Goal: Transaction & Acquisition: Purchase product/service

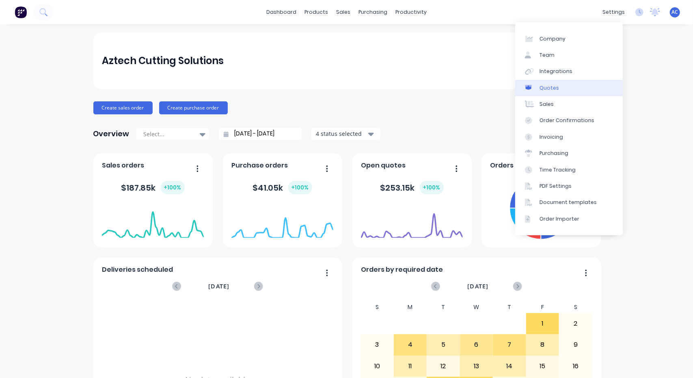
click at [548, 90] on div "Quotes" at bounding box center [549, 87] width 19 height 7
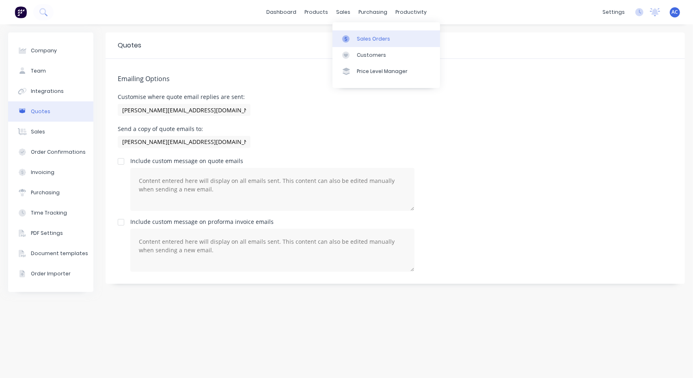
click at [357, 35] on div "Sales Orders" at bounding box center [373, 38] width 33 height 7
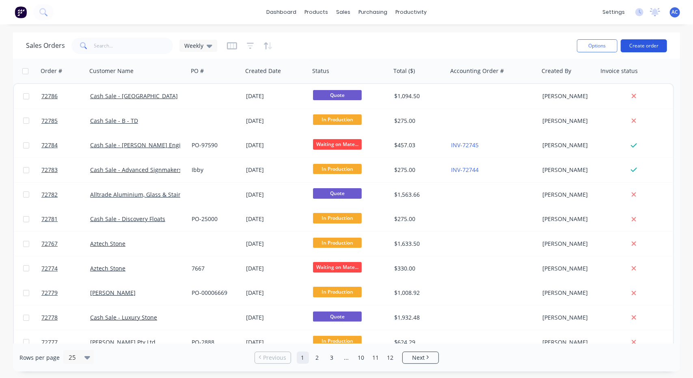
click at [646, 47] on button "Create order" at bounding box center [644, 45] width 46 height 13
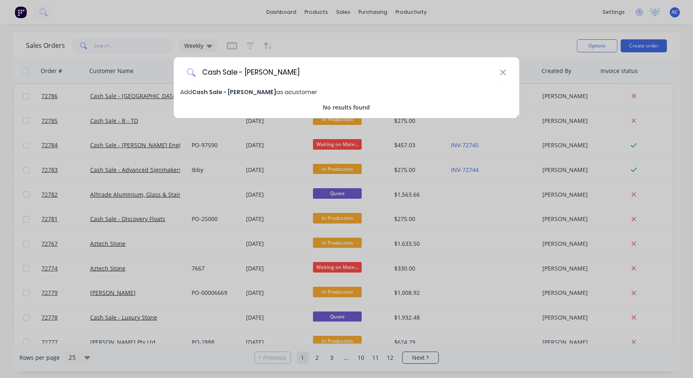
type input "Cash Sale - [PERSON_NAME]"
click at [252, 91] on span "Cash Sale - [PERSON_NAME]" at bounding box center [234, 92] width 84 height 8
select select "AU"
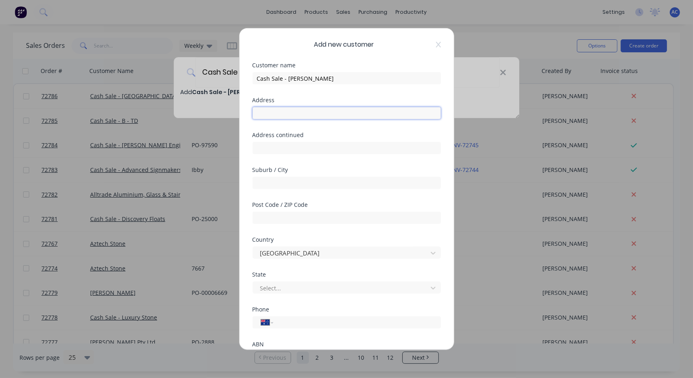
click at [288, 116] on input "text" at bounding box center [347, 113] width 188 height 12
type input "M"
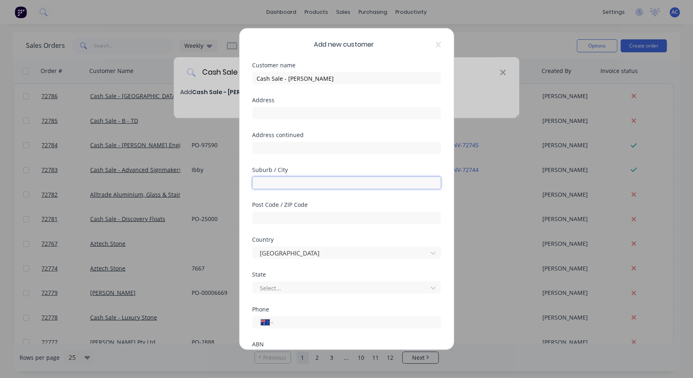
click at [274, 178] on input "text" at bounding box center [347, 183] width 188 height 12
type input "[GEOGRAPHIC_DATA]"
click at [276, 220] on input "text" at bounding box center [347, 218] width 188 height 12
click at [291, 322] on input "tel" at bounding box center [355, 322] width 153 height 9
type input "0403 141 999"
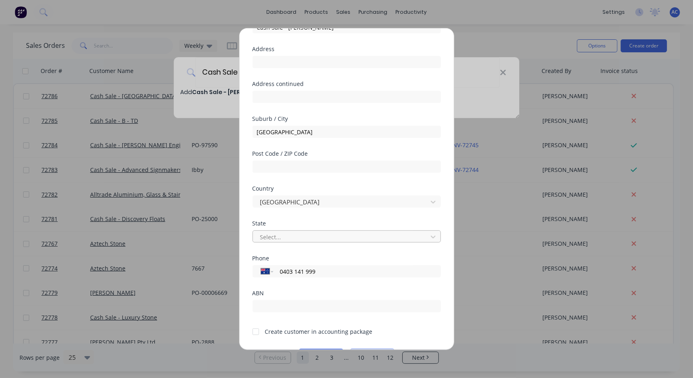
scroll to position [52, 0]
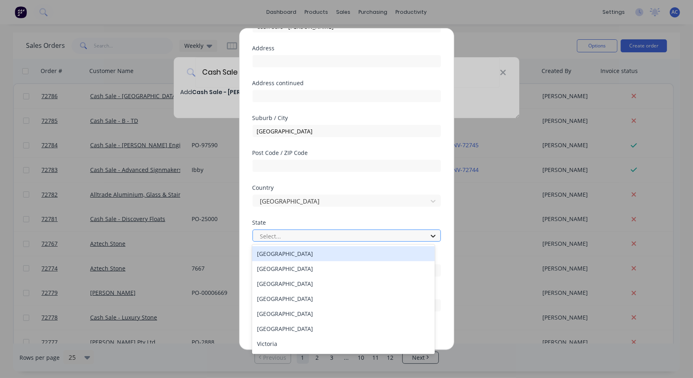
click at [429, 233] on icon at bounding box center [433, 236] width 8 height 8
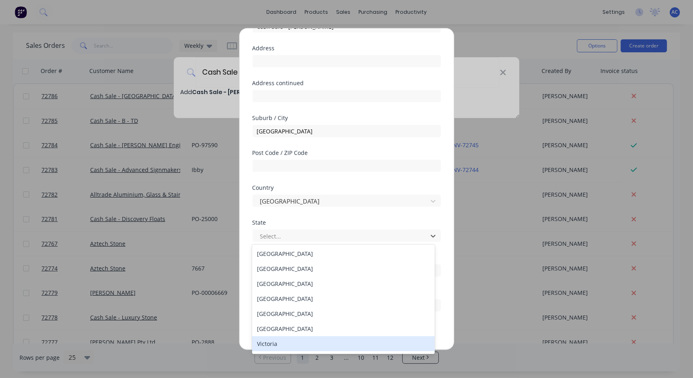
click at [310, 340] on div "Victoria" at bounding box center [343, 344] width 182 height 15
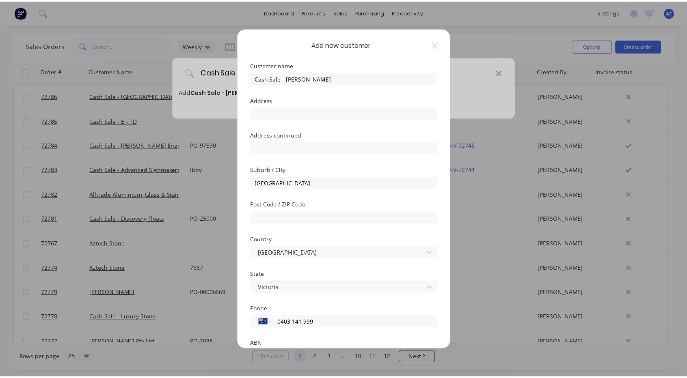
scroll to position [74, 0]
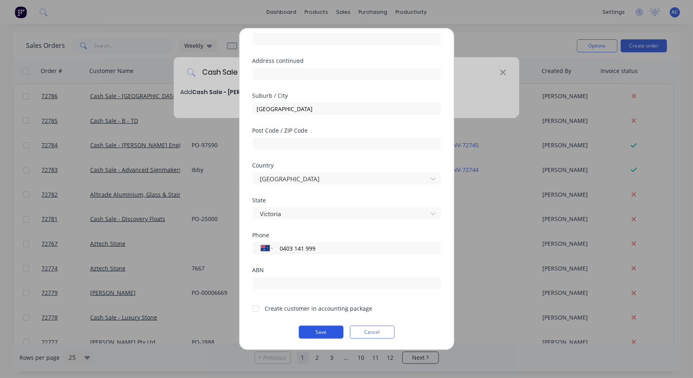
click at [315, 333] on button "Save" at bounding box center [321, 332] width 45 height 13
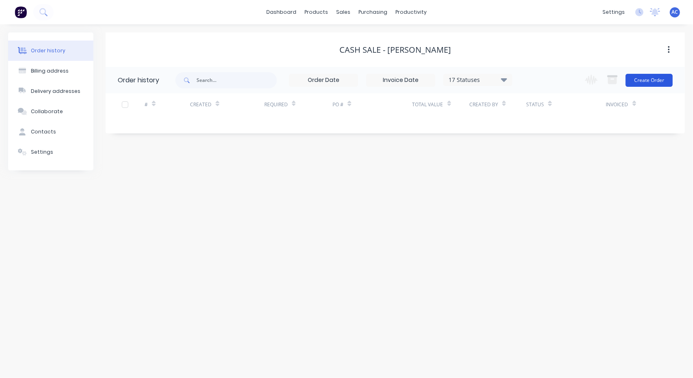
click at [660, 79] on button "Create Order" at bounding box center [649, 80] width 47 height 13
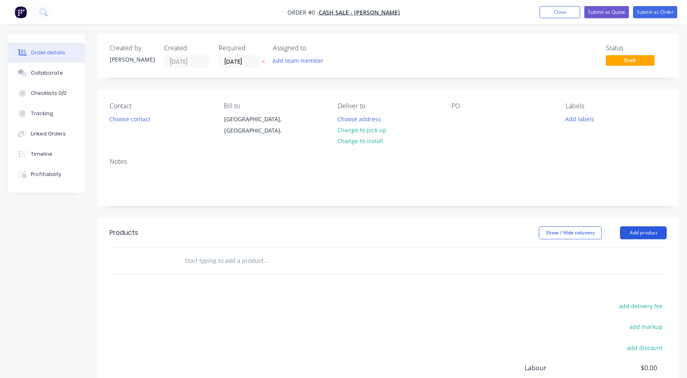
click at [643, 231] on button "Add product" at bounding box center [643, 233] width 47 height 13
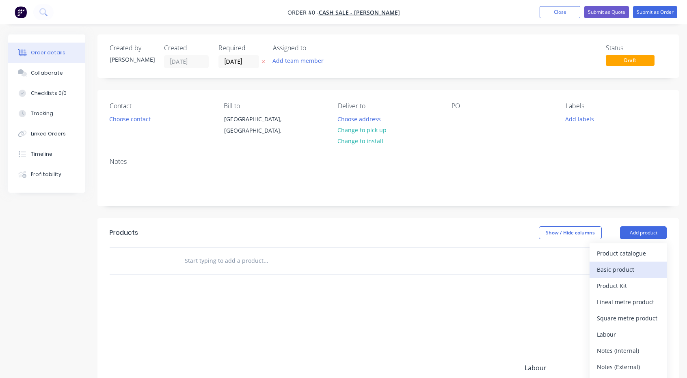
click at [634, 262] on button "Basic product" at bounding box center [627, 270] width 77 height 16
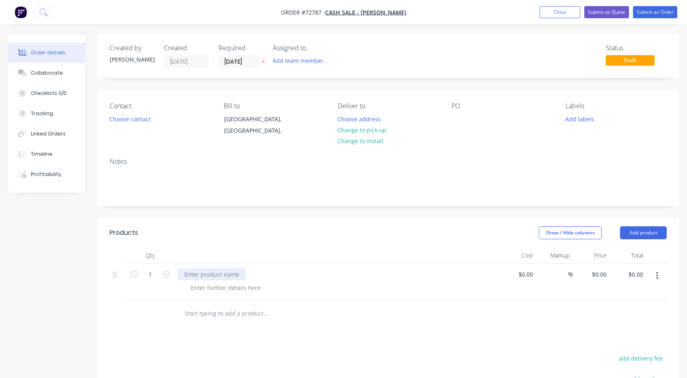
click at [227, 278] on div at bounding box center [212, 275] width 68 height 12
click at [218, 287] on div at bounding box center [225, 288] width 83 height 12
click at [166, 276] on icon "button" at bounding box center [165, 274] width 7 height 7
type input "2"
click at [198, 287] on div at bounding box center [225, 288] width 83 height 12
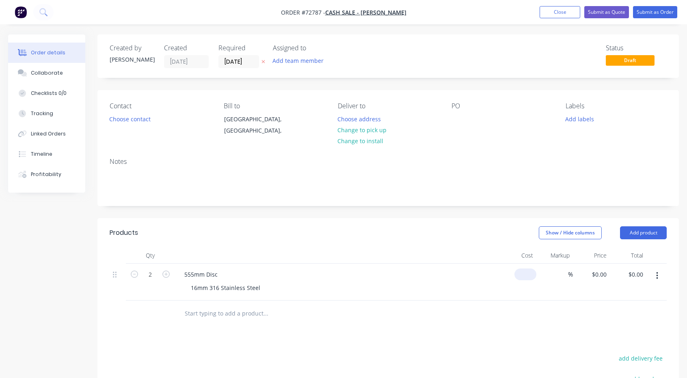
click at [524, 273] on div "$0.00" at bounding box center [525, 275] width 22 height 12
type input "$621.00"
type input "$1,242.00"
click at [534, 272] on input "621" at bounding box center [529, 275] width 14 height 12
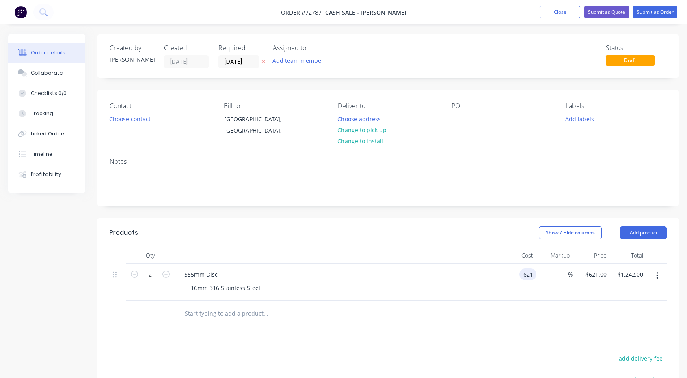
type input "."
type input "$621.30"
type input "$1,242.60"
click at [488, 298] on div "555mm Disc 16mm 316 Stainless Steel" at bounding box center [337, 282] width 325 height 37
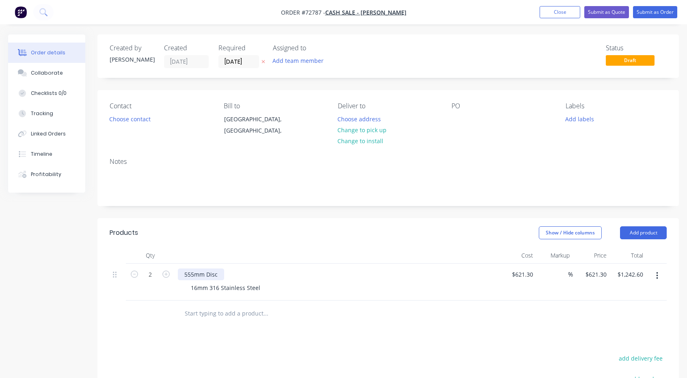
click at [206, 274] on div "555mm Disc" at bounding box center [201, 275] width 46 height 12
click at [295, 288] on div "16mm 316 Stainless Steel" at bounding box center [340, 288] width 312 height 12
click at [651, 231] on button "Add product" at bounding box center [643, 233] width 47 height 13
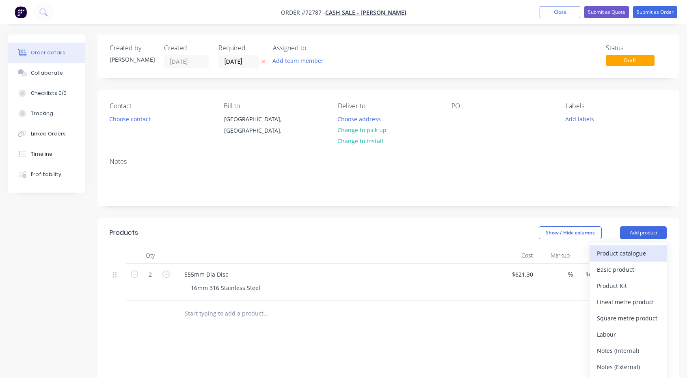
click at [637, 257] on div "Product catalogue" at bounding box center [628, 254] width 63 height 12
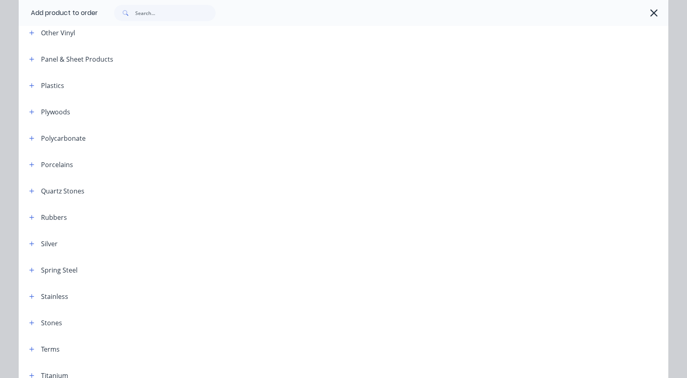
scroll to position [783, 0]
click at [31, 296] on icon "button" at bounding box center [31, 296] width 5 height 6
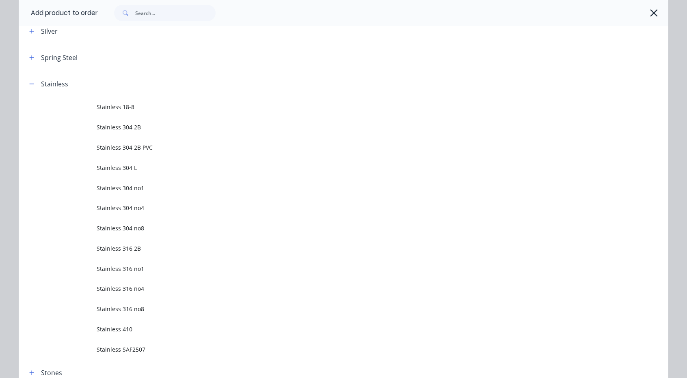
scroll to position [996, 0]
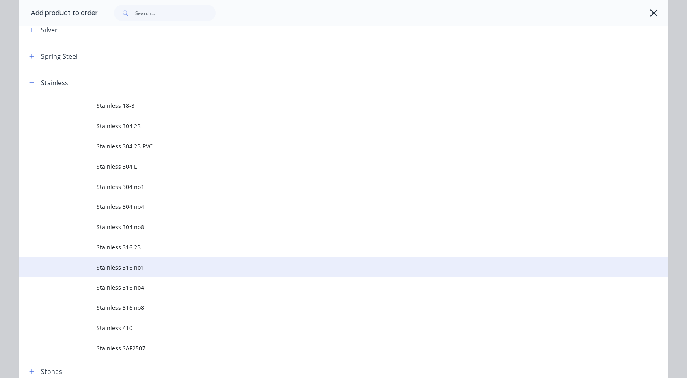
click at [139, 267] on span "Stainless 316 no1" at bounding box center [325, 267] width 457 height 9
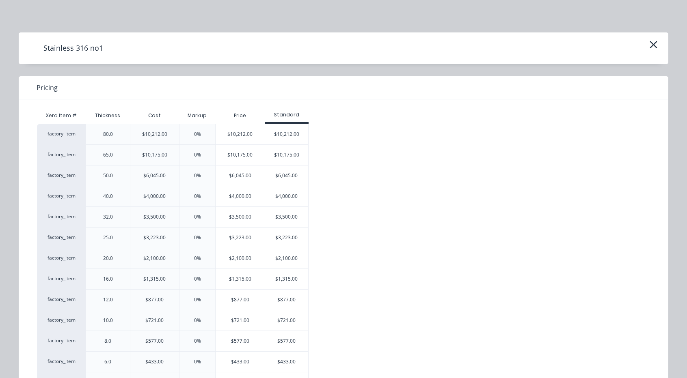
scroll to position [36, 0]
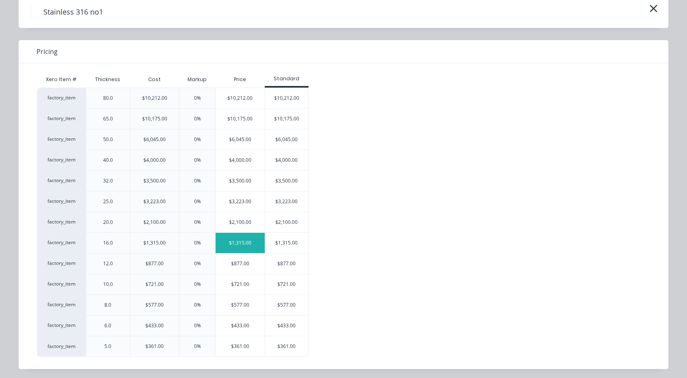
click at [252, 241] on div "$1,315.00" at bounding box center [240, 243] width 49 height 20
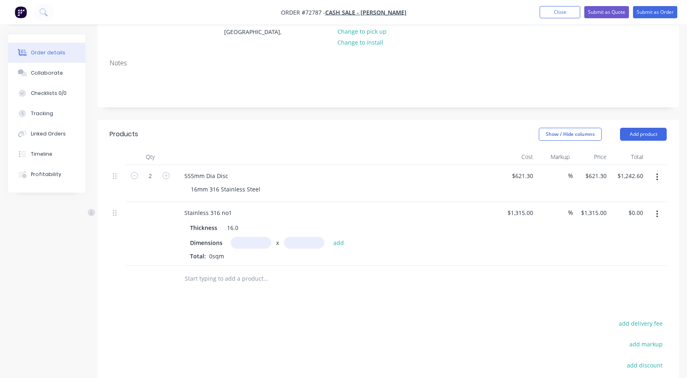
scroll to position [108, 0]
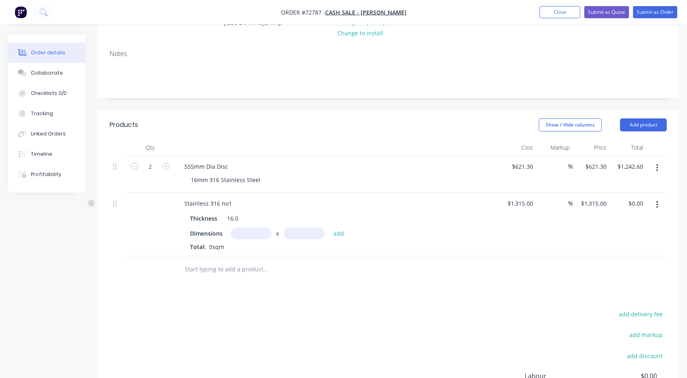
click at [250, 233] on input "text" at bounding box center [251, 234] width 41 height 12
type input "555m"
type input "$1,315.00"
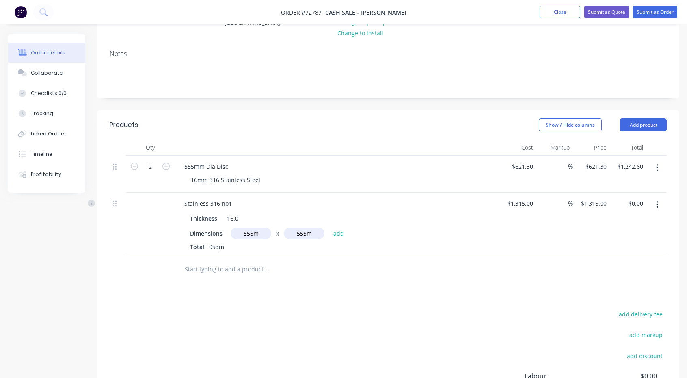
click at [262, 233] on input "555m" at bounding box center [251, 234] width 41 height 12
type input "55m"
click at [663, 203] on button "button" at bounding box center [657, 205] width 19 height 15
click at [614, 275] on div "Delete" at bounding box center [628, 275] width 63 height 12
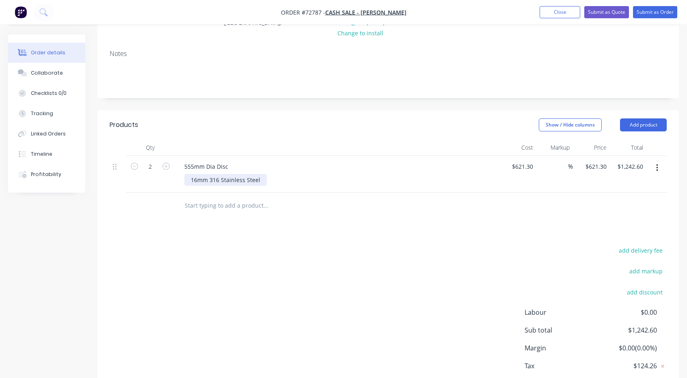
click at [263, 179] on div "16mm 316 Stainless Steel" at bounding box center [225, 180] width 82 height 12
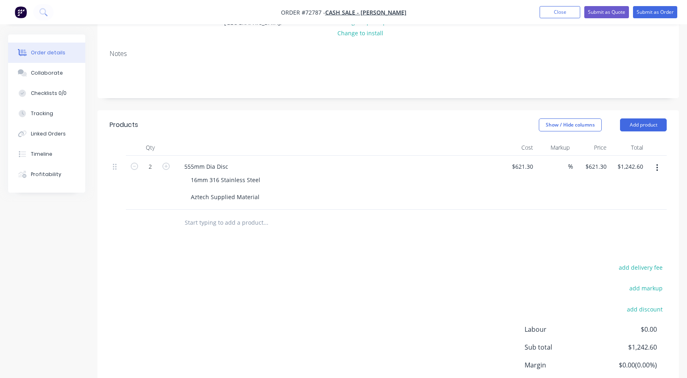
click at [290, 197] on div "16mm 316 Stainless Steel Aztech Supplied Material" at bounding box center [340, 188] width 312 height 29
click at [650, 127] on button "Add product" at bounding box center [643, 125] width 47 height 13
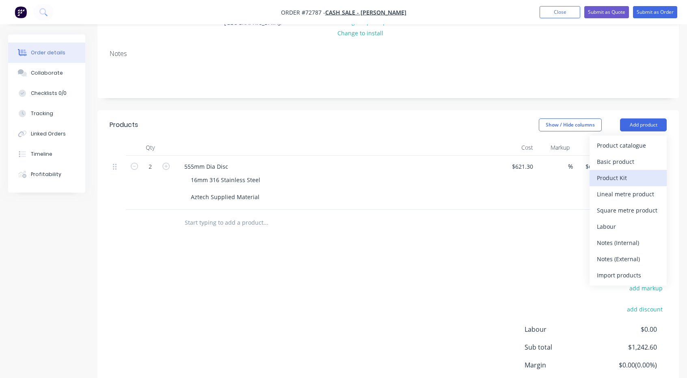
click at [617, 177] on div "Product Kit" at bounding box center [628, 178] width 63 height 12
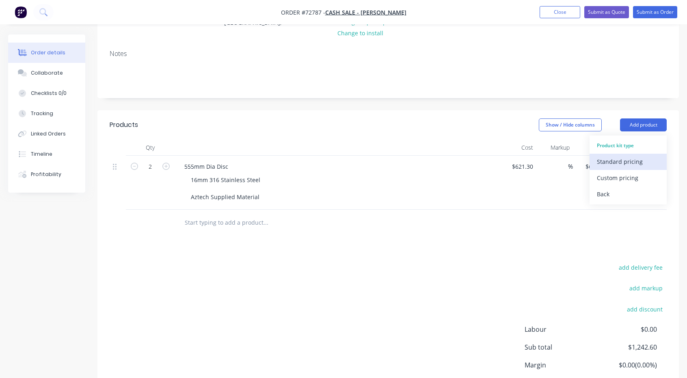
click at [621, 164] on div "Standard pricing" at bounding box center [628, 162] width 63 height 12
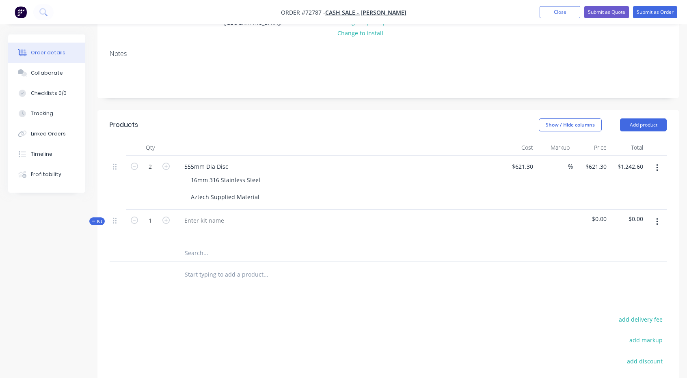
click at [656, 223] on icon "button" at bounding box center [657, 222] width 2 height 9
click at [621, 301] on button "Delete" at bounding box center [627, 308] width 77 height 16
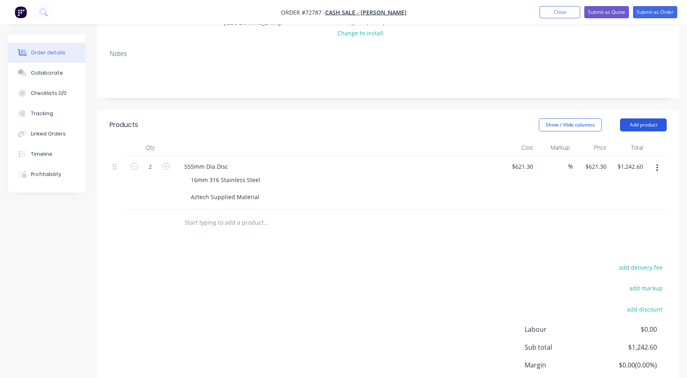
click at [638, 125] on button "Add product" at bounding box center [643, 125] width 47 height 13
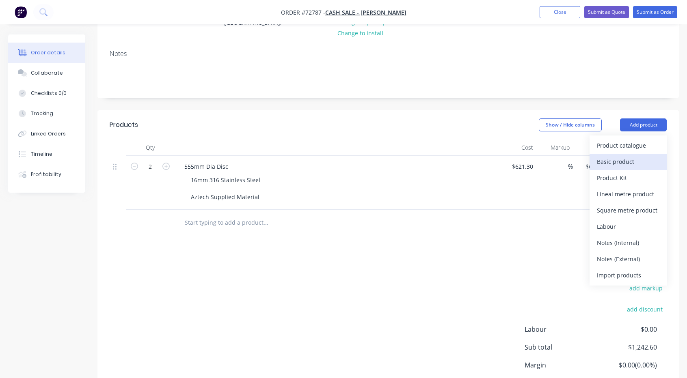
click at [616, 162] on div "Basic product" at bounding box center [628, 162] width 63 height 12
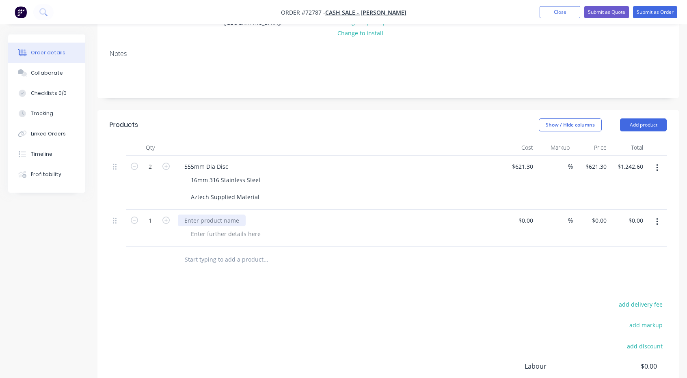
click at [219, 224] on div at bounding box center [212, 221] width 68 height 12
click at [222, 233] on div at bounding box center [225, 234] width 83 height 12
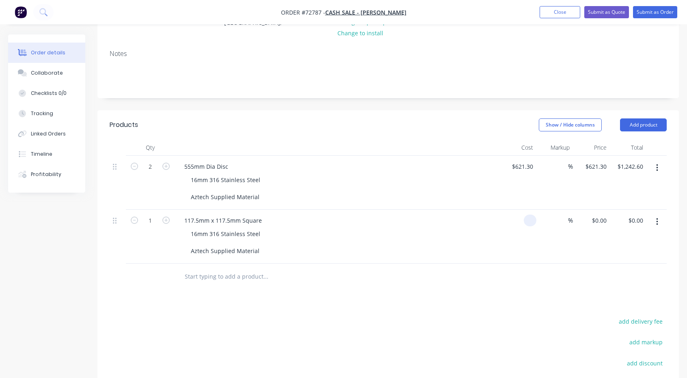
click at [524, 222] on div at bounding box center [530, 221] width 13 height 12
type input "$58.10"
click at [519, 244] on div "$58.10 58.10" at bounding box center [517, 237] width 37 height 54
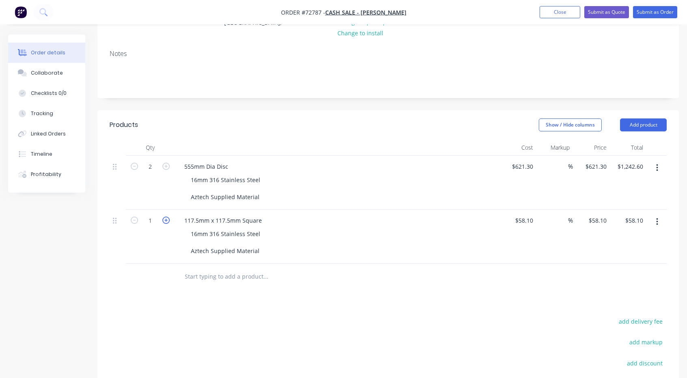
click at [166, 218] on icon "button" at bounding box center [165, 220] width 7 height 7
type input "2"
type input "$116.20"
click at [643, 121] on button "Add product" at bounding box center [643, 125] width 47 height 13
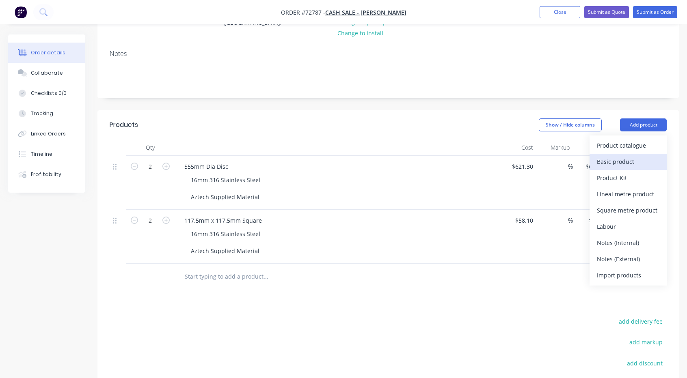
click at [642, 159] on div "Basic product" at bounding box center [628, 162] width 63 height 12
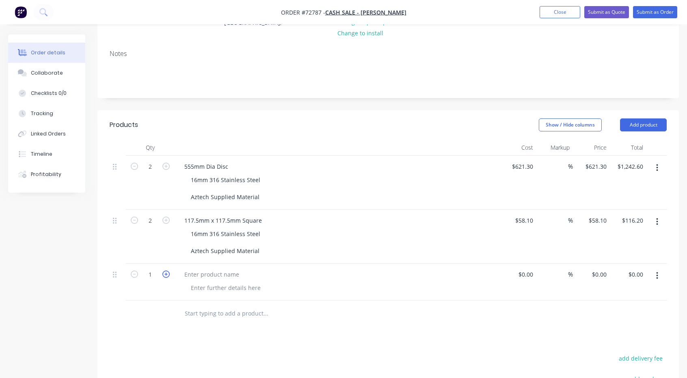
click at [165, 271] on icon "button" at bounding box center [165, 274] width 7 height 7
type input "2"
click at [204, 277] on div at bounding box center [212, 275] width 68 height 12
click at [190, 272] on div "`185mm x 92.5mm Rectangle" at bounding box center [224, 275] width 93 height 12
click at [243, 286] on div at bounding box center [225, 288] width 83 height 12
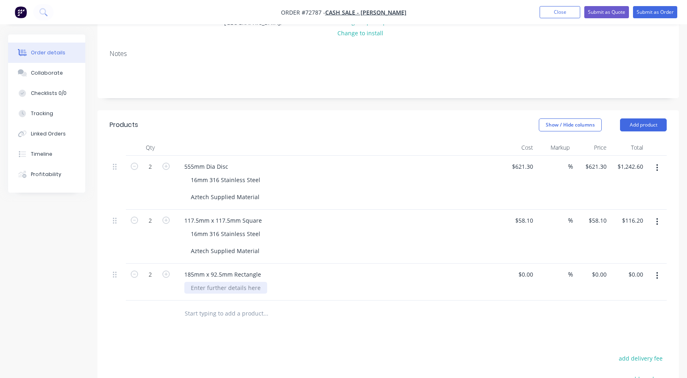
click at [243, 286] on div at bounding box center [225, 288] width 83 height 12
click at [529, 274] on input at bounding box center [531, 275] width 9 height 12
type input "$71.53"
type input "$143.06"
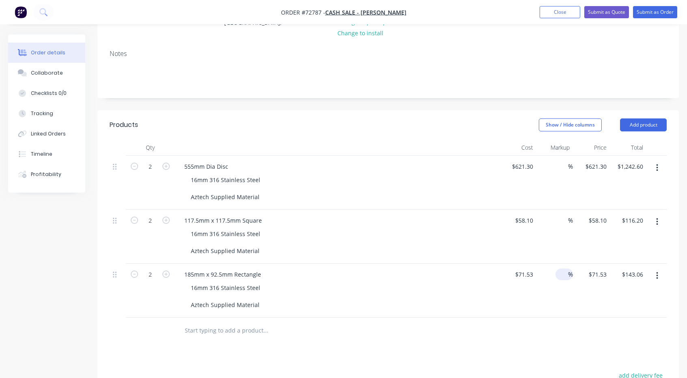
click at [569, 272] on span "%" at bounding box center [570, 274] width 5 height 9
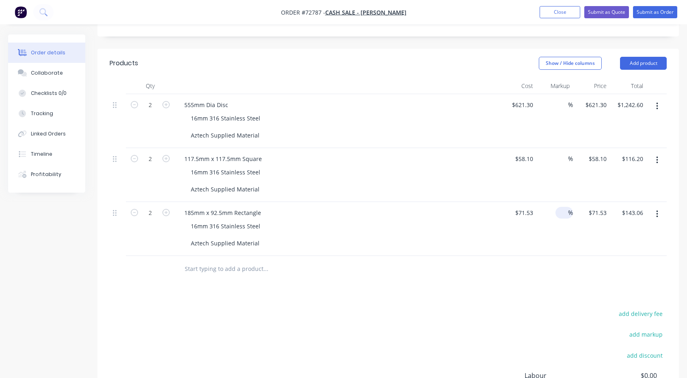
scroll to position [170, 0]
click at [258, 269] on input "text" at bounding box center [265, 269] width 162 height 16
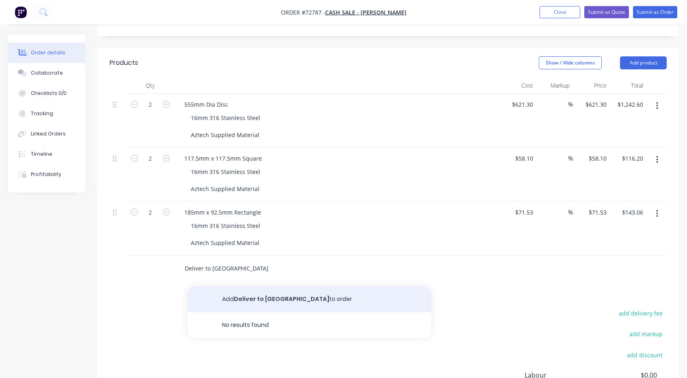
type input "Deliver to [GEOGRAPHIC_DATA]"
click at [328, 305] on button "Add Deliver to [GEOGRAPHIC_DATA] to order" at bounding box center [310, 300] width 244 height 26
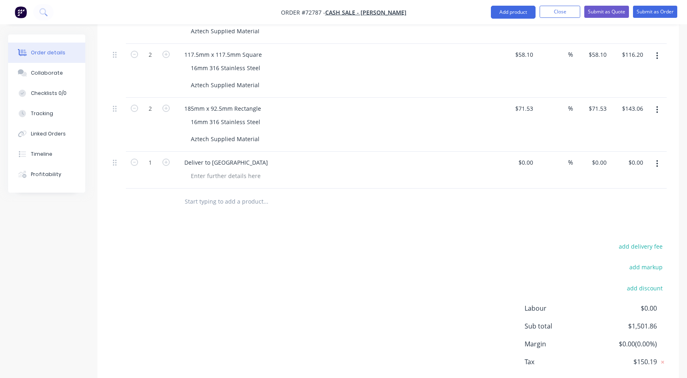
scroll to position [317, 0]
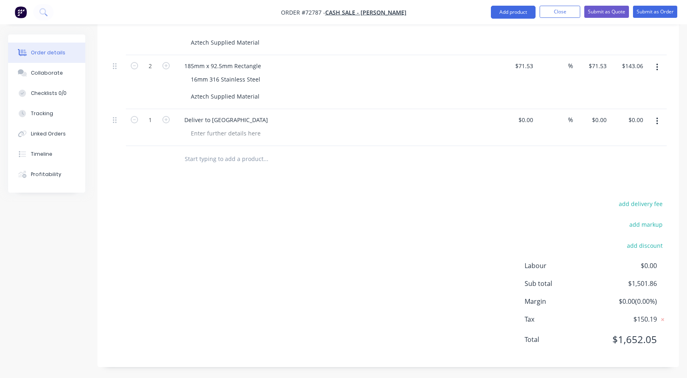
click at [648, 300] on span "$0.00 ( 0.00 %)" at bounding box center [627, 302] width 60 height 10
click at [628, 301] on span "$0.00 ( 0.00 %)" at bounding box center [627, 302] width 60 height 10
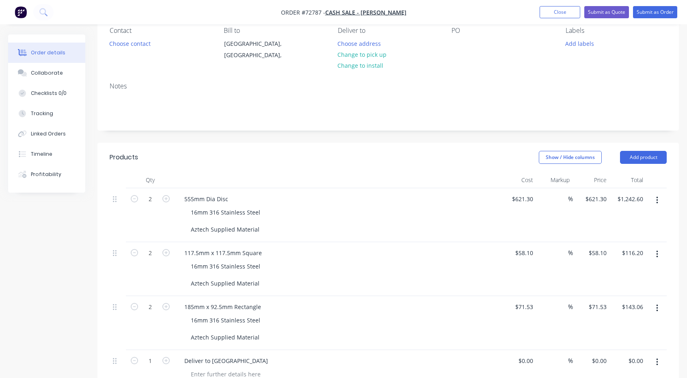
scroll to position [74, 0]
click at [568, 198] on span "%" at bounding box center [570, 200] width 5 height 9
type input "22"
type input "$757.986"
type input "$1,515.97"
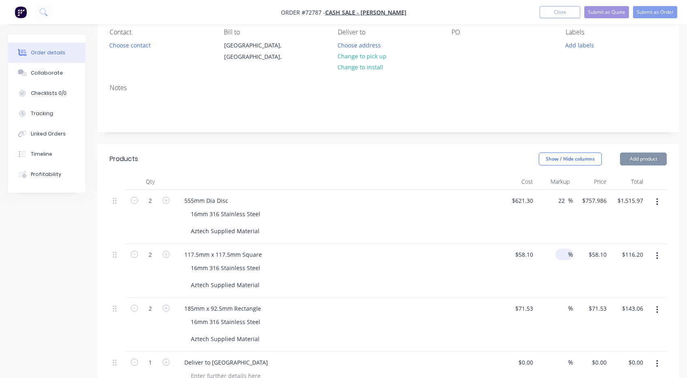
click at [568, 255] on span "%" at bounding box center [570, 254] width 5 height 9
type input "2"
type input "$59.262"
type input "$118.52"
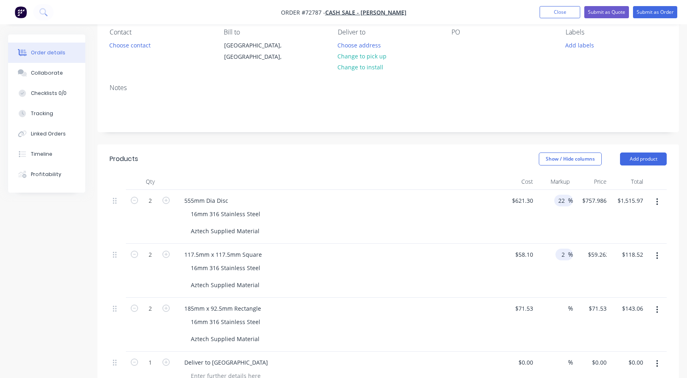
click at [563, 199] on input "22" at bounding box center [562, 201] width 11 height 12
type input "2"
type input "5"
type input "$652.365"
type input "$1,304.73"
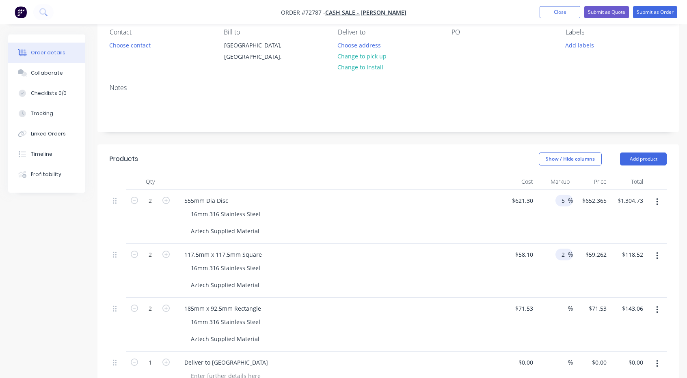
click at [564, 254] on input "2" at bounding box center [563, 255] width 9 height 12
type input "2"
type input "5"
type input "$61.005"
type input "$122.01"
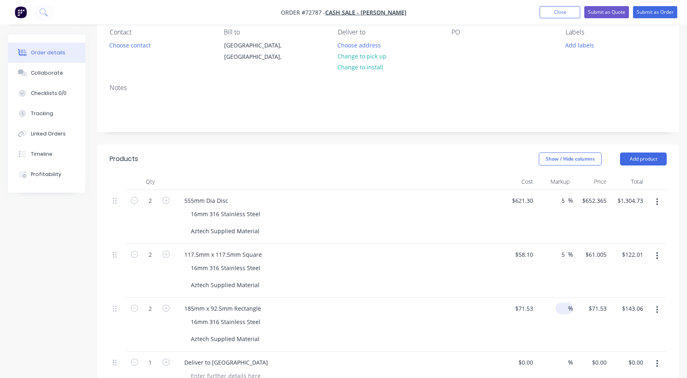
click at [567, 311] on input at bounding box center [563, 309] width 9 height 12
type input "5"
type input "$75.1065"
type input "$150.21"
click at [574, 341] on div "$75.1065 $71.53" at bounding box center [591, 325] width 37 height 54
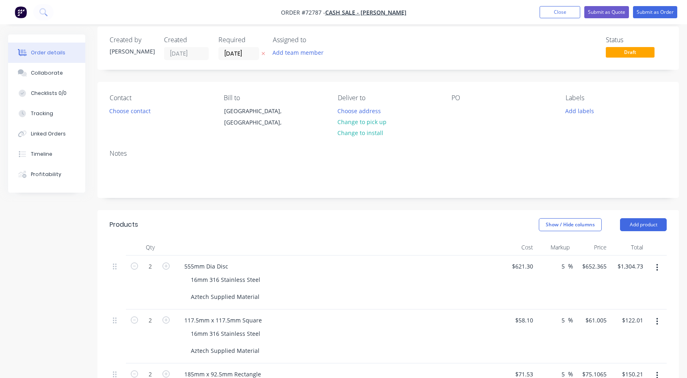
scroll to position [0, 0]
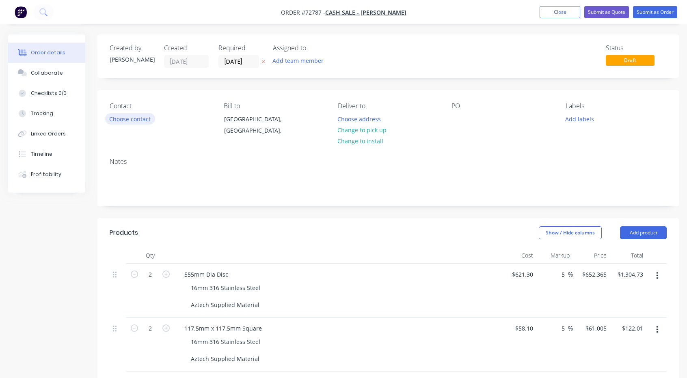
click at [146, 121] on button "Choose contact" at bounding box center [130, 118] width 50 height 11
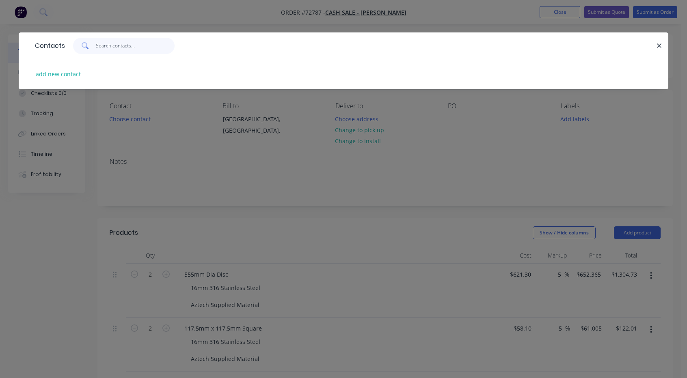
click at [110, 48] on input "text" at bounding box center [135, 46] width 79 height 16
type input "[PERSON_NAME]"
click at [76, 73] on button "add new contact" at bounding box center [59, 74] width 54 height 11
select select "AU"
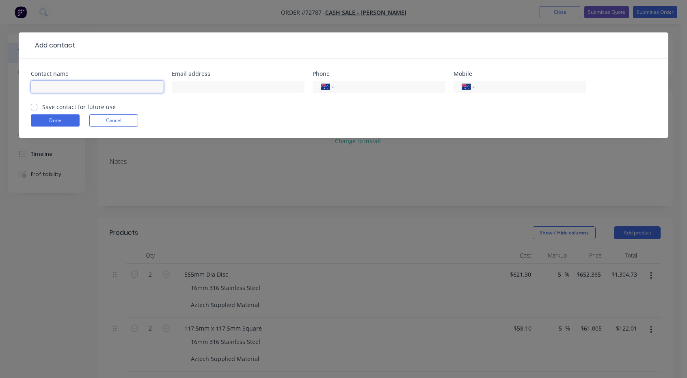
click at [67, 91] on input "text" at bounding box center [97, 87] width 133 height 12
type input "[PERSON_NAME]"
click at [178, 88] on input "text" at bounding box center [238, 87] width 133 height 12
type input "[EMAIL_ADDRESS][DOMAIN_NAME]"
click at [345, 90] on input "tel" at bounding box center [387, 86] width 97 height 9
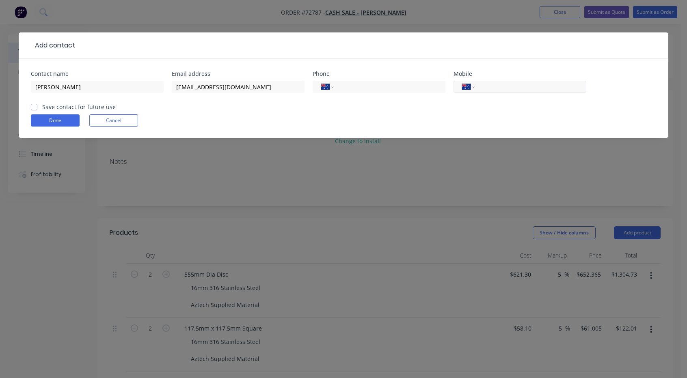
click at [482, 88] on input "tel" at bounding box center [528, 86] width 97 height 9
type input "0403 141 999"
click at [64, 124] on button "Done" at bounding box center [55, 120] width 49 height 12
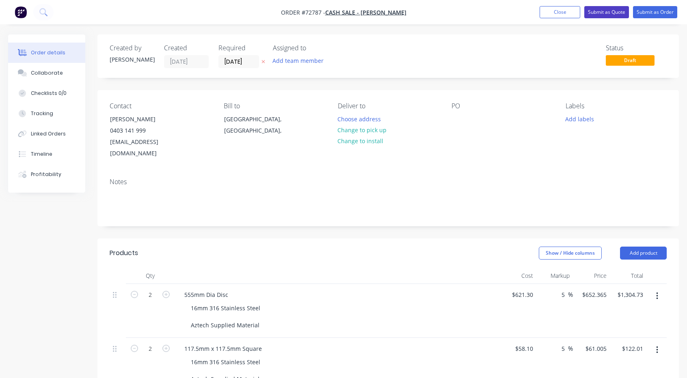
click at [607, 13] on button "Submit as Quote" at bounding box center [606, 12] width 45 height 12
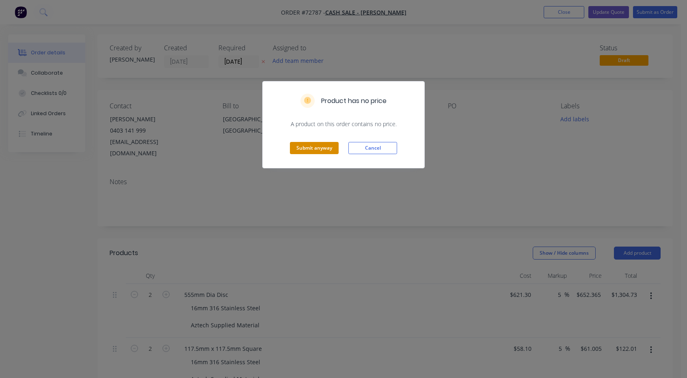
click at [326, 147] on button "Submit anyway" at bounding box center [314, 148] width 49 height 12
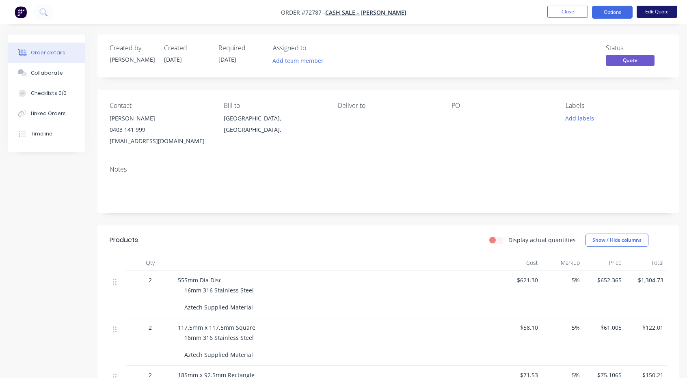
click at [650, 10] on button "Edit Quote" at bounding box center [657, 12] width 41 height 12
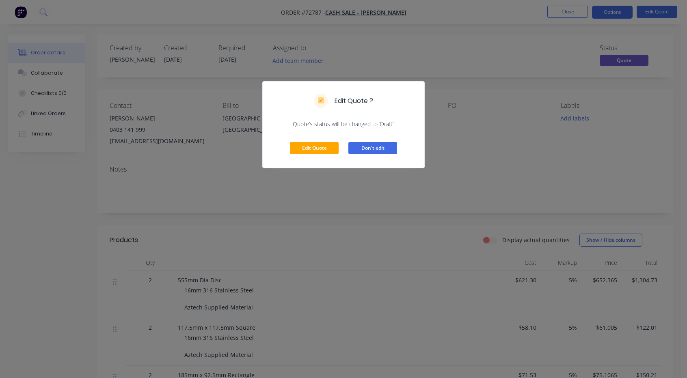
click at [386, 146] on button "Don't edit" at bounding box center [372, 148] width 49 height 12
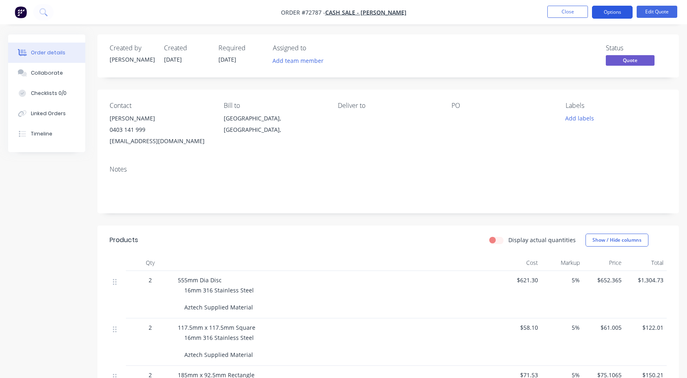
click at [616, 13] on button "Options" at bounding box center [612, 12] width 41 height 13
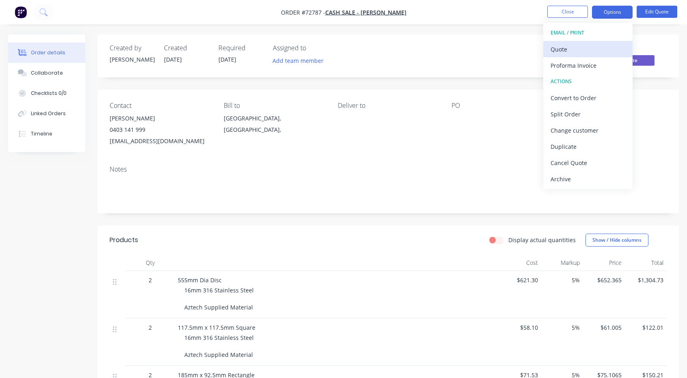
click at [576, 53] on div "Quote" at bounding box center [587, 49] width 75 height 12
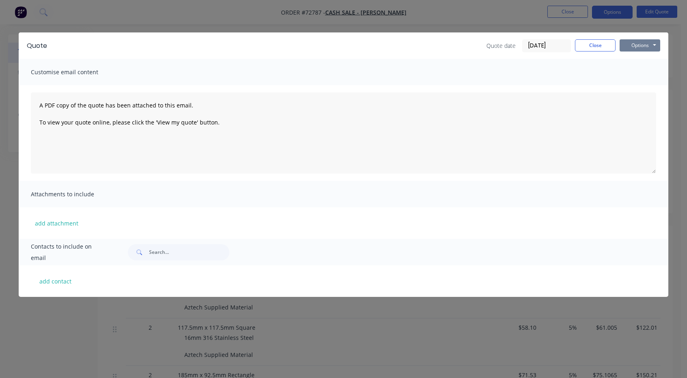
click at [640, 45] on button "Options" at bounding box center [640, 45] width 41 height 12
click at [639, 70] on button "Print" at bounding box center [646, 73] width 52 height 13
click at [600, 46] on button "Close" at bounding box center [595, 45] width 41 height 12
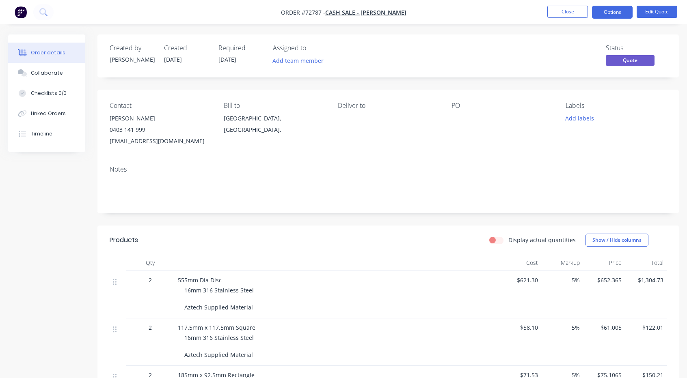
click at [381, 108] on div "Deliver to" at bounding box center [388, 106] width 101 height 8
click at [384, 107] on div "Deliver to" at bounding box center [388, 106] width 101 height 8
click at [368, 121] on div "Deliver to" at bounding box center [388, 124] width 101 height 45
click at [579, 120] on button "Add labels" at bounding box center [579, 118] width 37 height 11
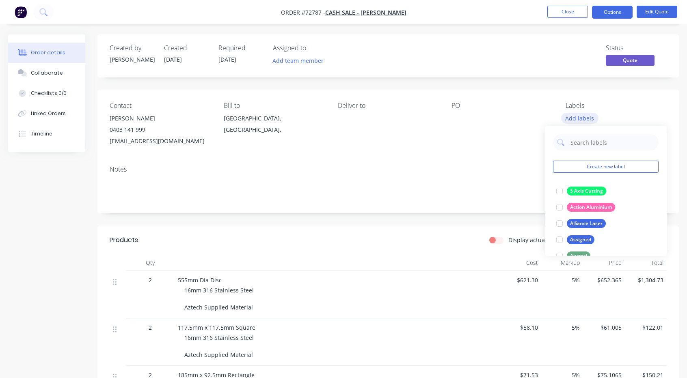
click at [579, 120] on button "Add labels" at bounding box center [579, 118] width 37 height 11
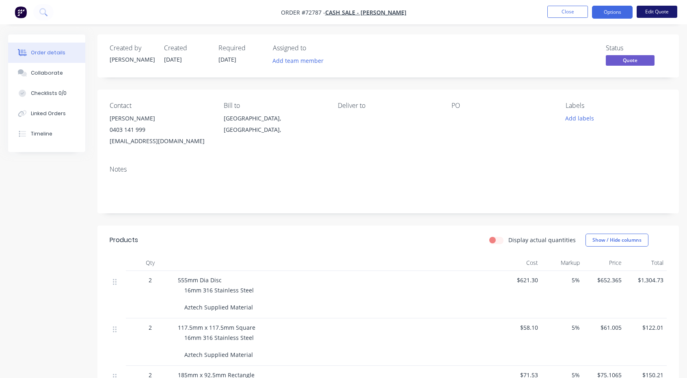
click at [659, 11] on button "Edit Quote" at bounding box center [657, 12] width 41 height 12
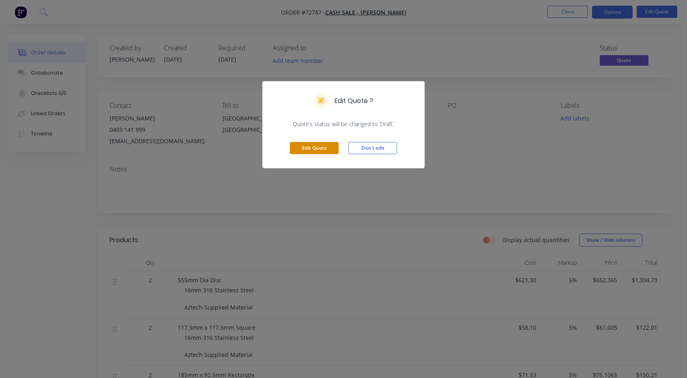
click at [320, 150] on button "Edit Quote" at bounding box center [314, 148] width 49 height 12
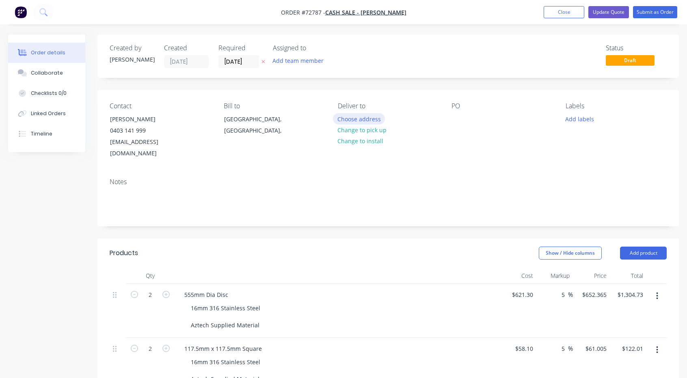
click at [366, 121] on button "Choose address" at bounding box center [359, 118] width 52 height 11
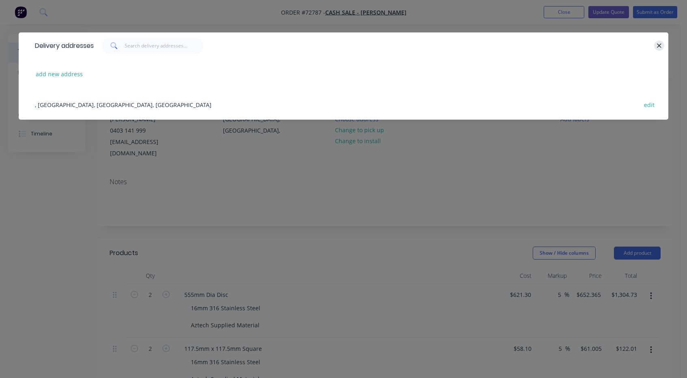
click at [657, 47] on icon "button" at bounding box center [659, 45] width 4 height 4
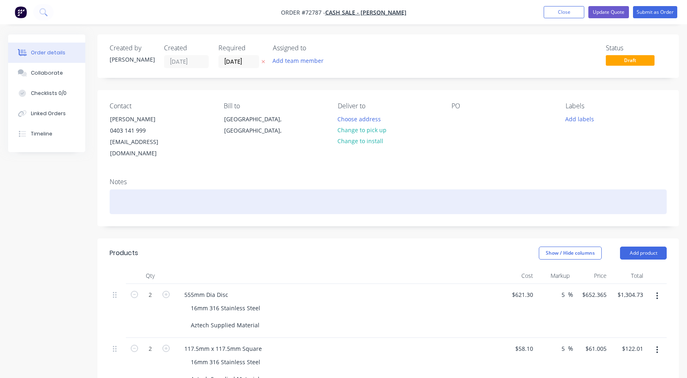
click at [257, 190] on div at bounding box center [388, 202] width 557 height 25
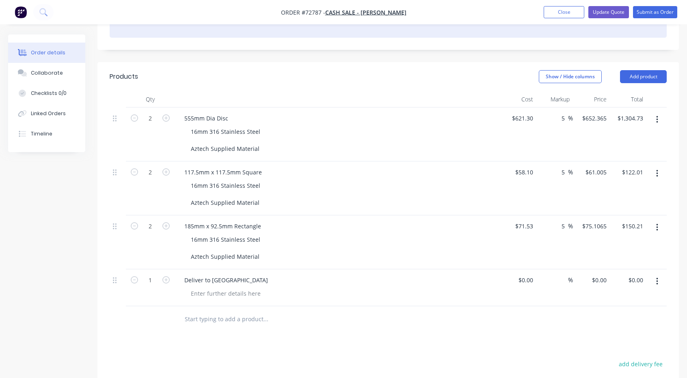
scroll to position [175, 0]
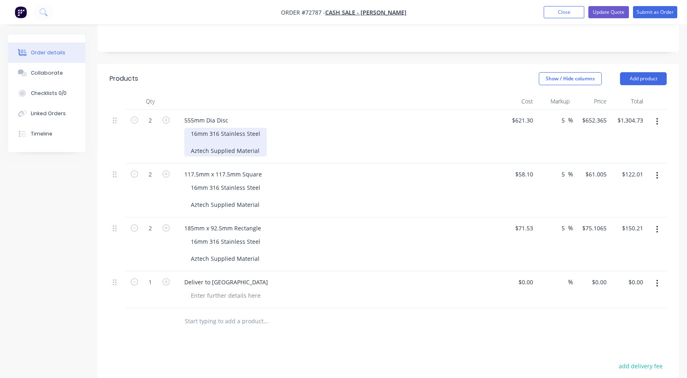
click at [263, 128] on div "16mm 316 Stainless Steel Aztech Supplied Material" at bounding box center [225, 142] width 82 height 29
click at [261, 128] on div "16mm 316 Stainless Steel Aztech Supplied Material" at bounding box center [225, 142] width 82 height 29
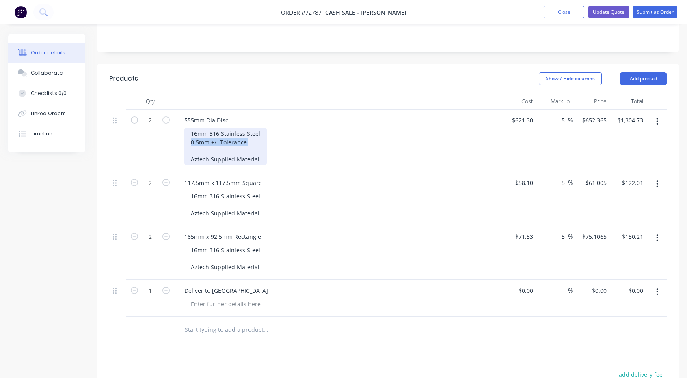
drag, startPoint x: 248, startPoint y: 129, endPoint x: 191, endPoint y: 133, distance: 57.4
click at [191, 133] on div "16mm 316 Stainless Steel 0.5mm +/- Tolerance Aztech Supplied Material" at bounding box center [225, 146] width 82 height 37
copy div "0.5mm +/- Tolerance"
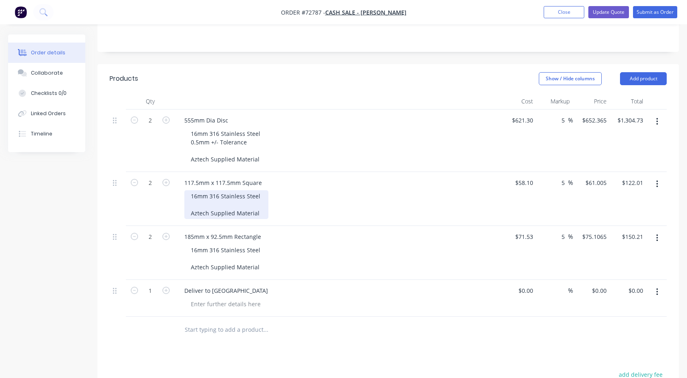
click at [260, 190] on div "16mm 316 Stainless Steel Aztech Supplied Material" at bounding box center [226, 204] width 84 height 29
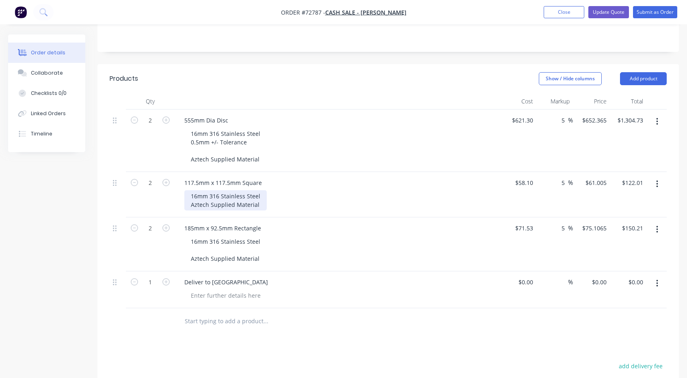
click at [211, 193] on div "16mm 316 Stainless Steel Aztech Supplied Material" at bounding box center [225, 200] width 82 height 20
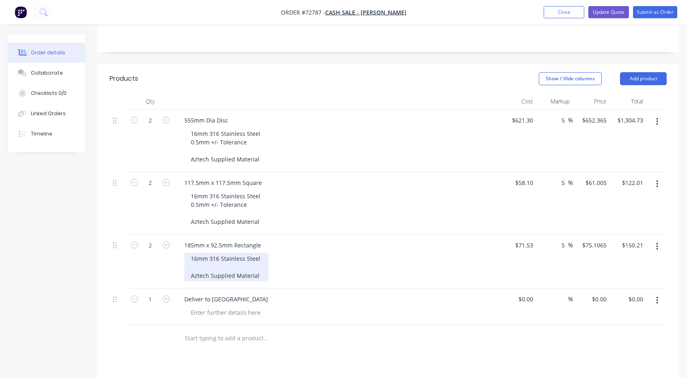
click at [202, 253] on div "16mm 316 Stainless Steel Aztech Supplied Material" at bounding box center [226, 267] width 84 height 29
paste div
click at [602, 11] on button "Update Quote" at bounding box center [608, 12] width 41 height 12
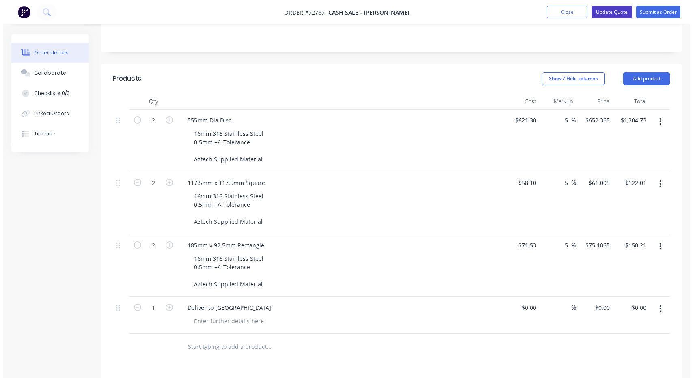
scroll to position [0, 0]
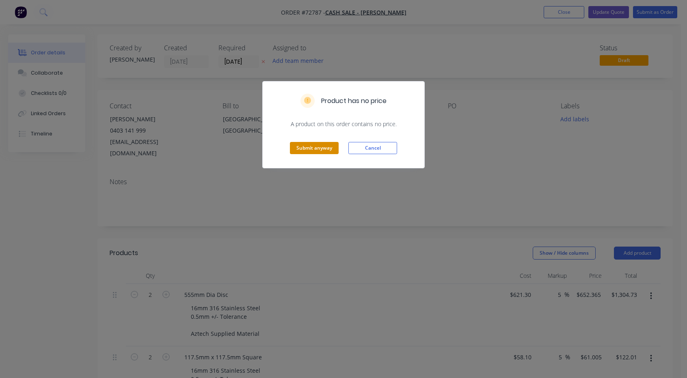
click at [326, 151] on button "Submit anyway" at bounding box center [314, 148] width 49 height 12
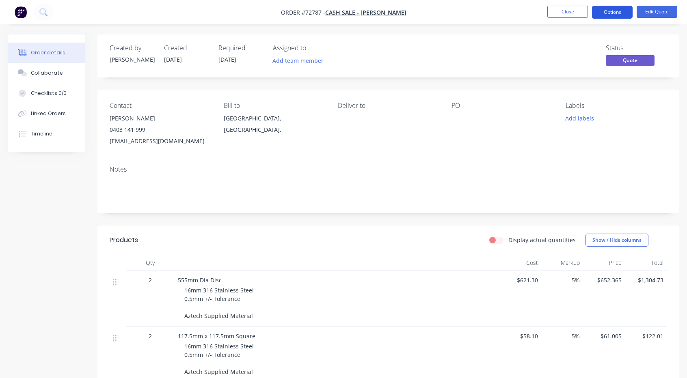
click at [607, 8] on button "Options" at bounding box center [612, 12] width 41 height 13
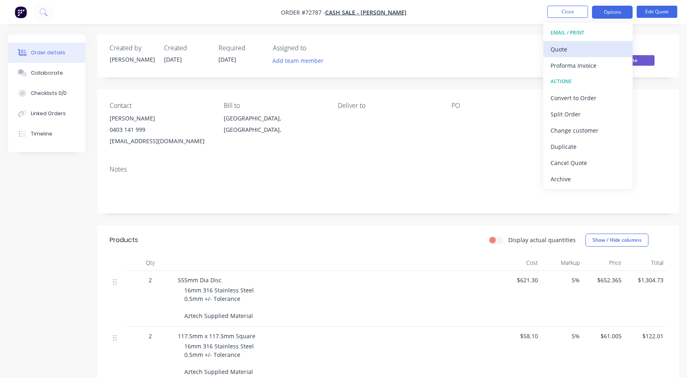
click at [576, 52] on div "Quote" at bounding box center [587, 49] width 75 height 12
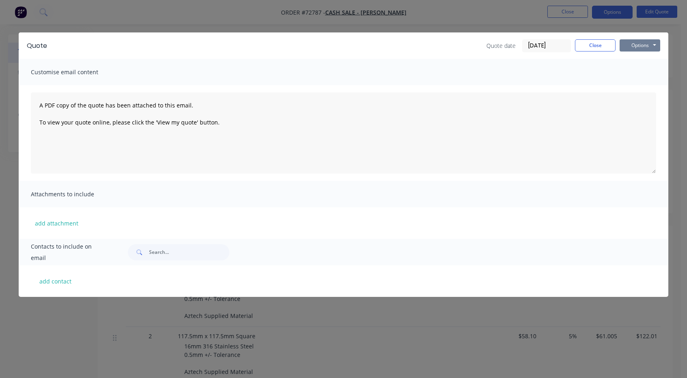
click at [656, 41] on button "Options" at bounding box center [640, 45] width 41 height 12
click at [641, 61] on button "Preview" at bounding box center [646, 59] width 52 height 13
click at [590, 45] on button "Close" at bounding box center [595, 45] width 41 height 12
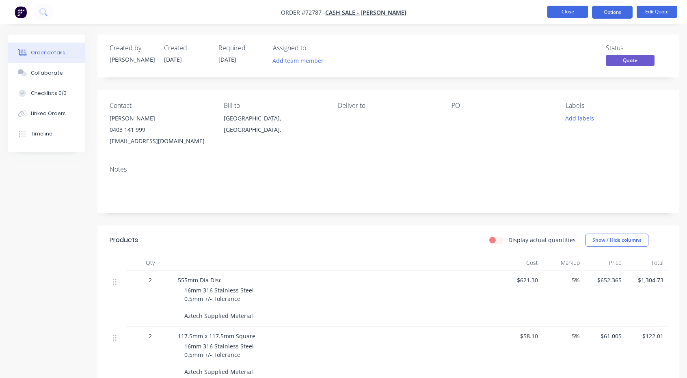
click at [572, 8] on button "Close" at bounding box center [567, 12] width 41 height 12
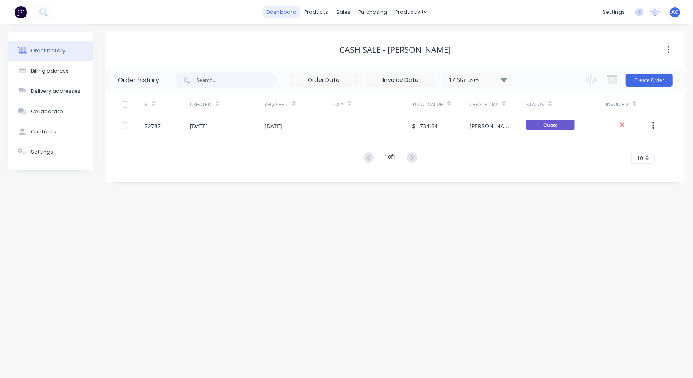
click at [291, 12] on link "dashboard" at bounding box center [281, 12] width 38 height 12
